Goal: Go to known website: Go to known website

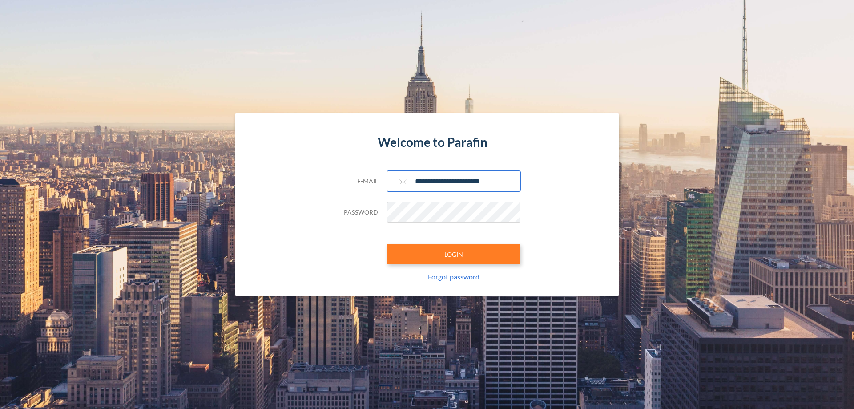
type input "**********"
click at [453, 254] on button "LOGIN" at bounding box center [453, 254] width 133 height 20
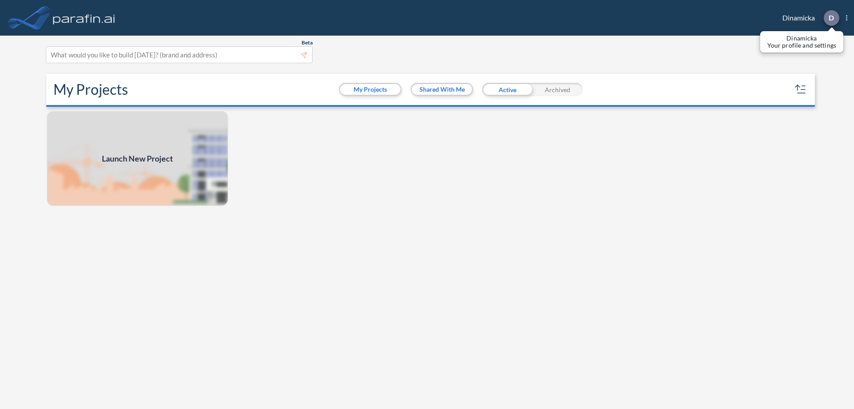
click at [830, 18] on p "D" at bounding box center [830, 18] width 5 height 8
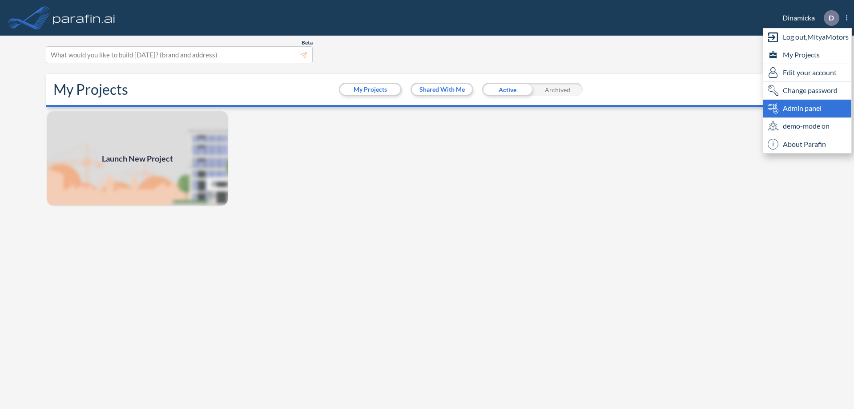
click at [807, 108] on span "Admin panel" at bounding box center [801, 108] width 39 height 11
